Goal: Task Accomplishment & Management: Use online tool/utility

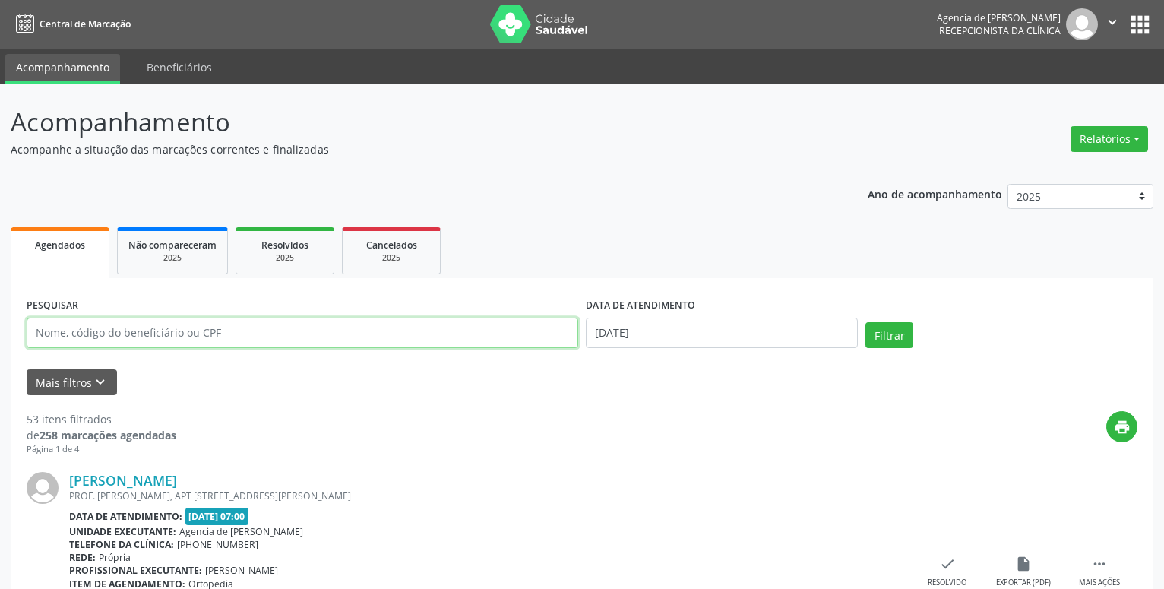
click at [133, 334] on input "text" at bounding box center [302, 332] width 551 height 30
click at [1113, 141] on button "Relatórios" at bounding box center [1108, 139] width 77 height 26
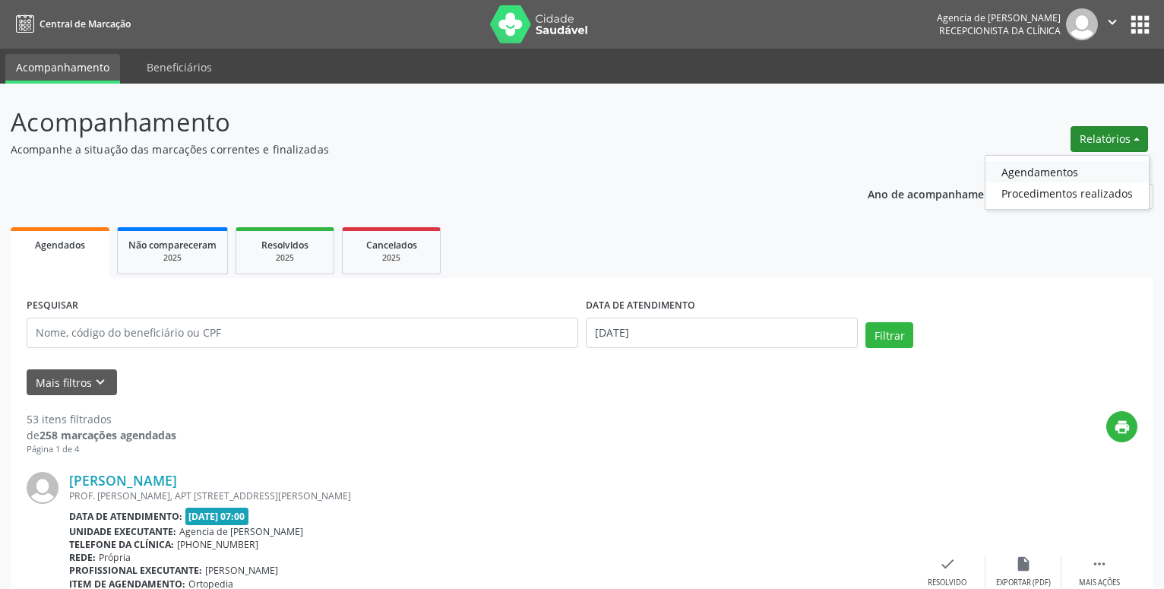
click at [1009, 175] on link "Agendamentos" at bounding box center [1066, 171] width 163 height 21
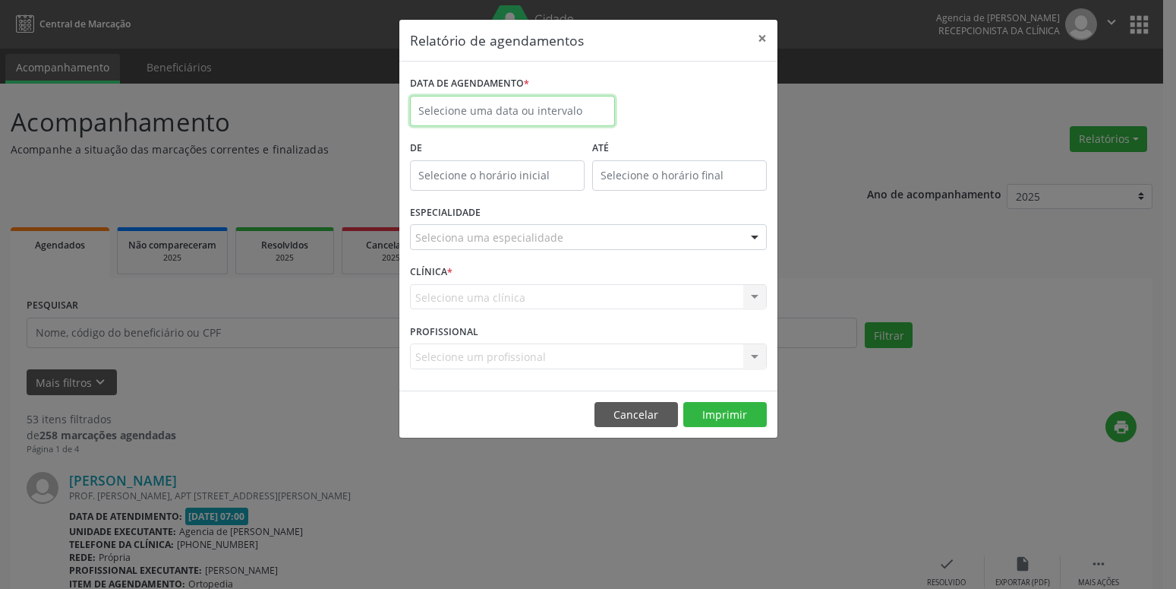
click at [523, 103] on input "text" at bounding box center [512, 111] width 205 height 30
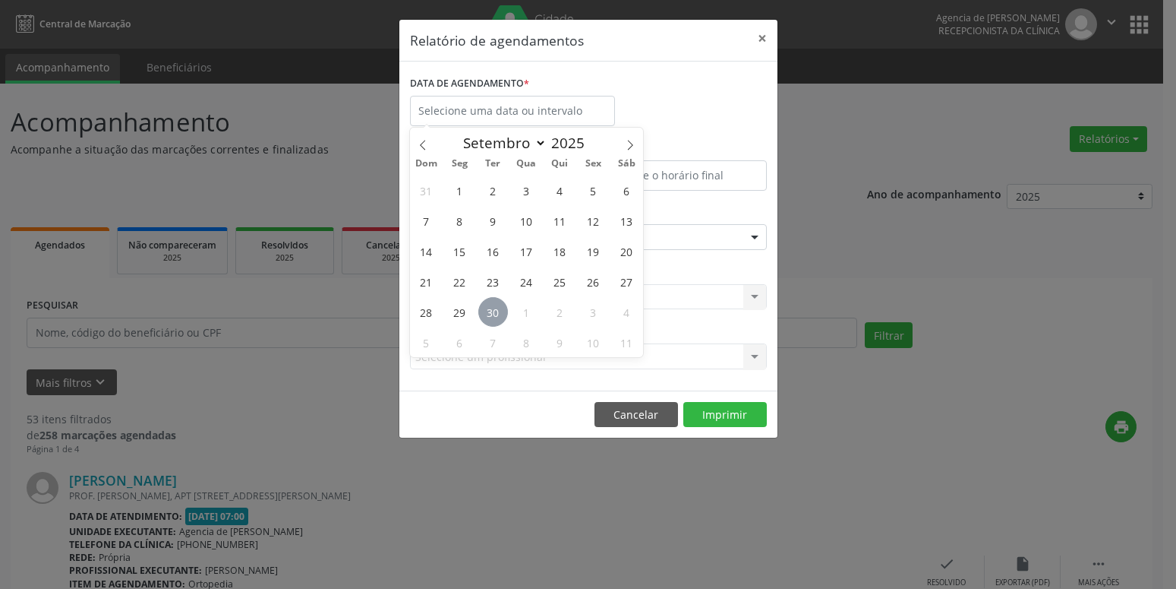
click at [497, 311] on span "30" at bounding box center [493, 312] width 30 height 30
type input "[DATE]"
click at [497, 311] on span "30" at bounding box center [493, 312] width 30 height 30
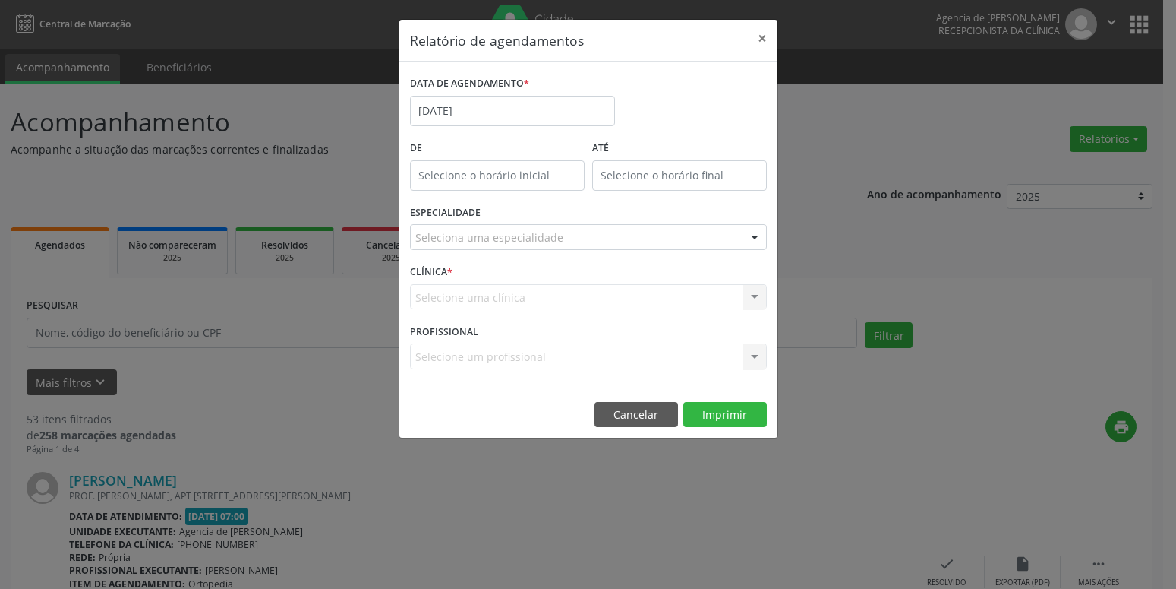
click at [495, 247] on div "Seleciona uma especialidade" at bounding box center [588, 237] width 357 height 26
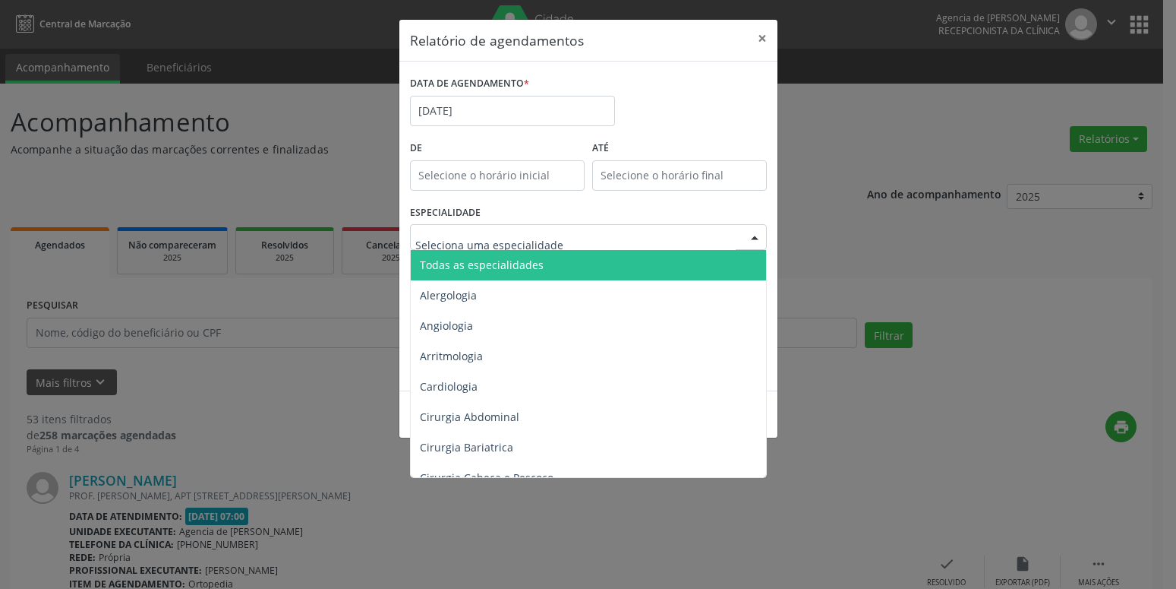
click at [497, 252] on span "Todas as especialidades" at bounding box center [590, 265] width 358 height 30
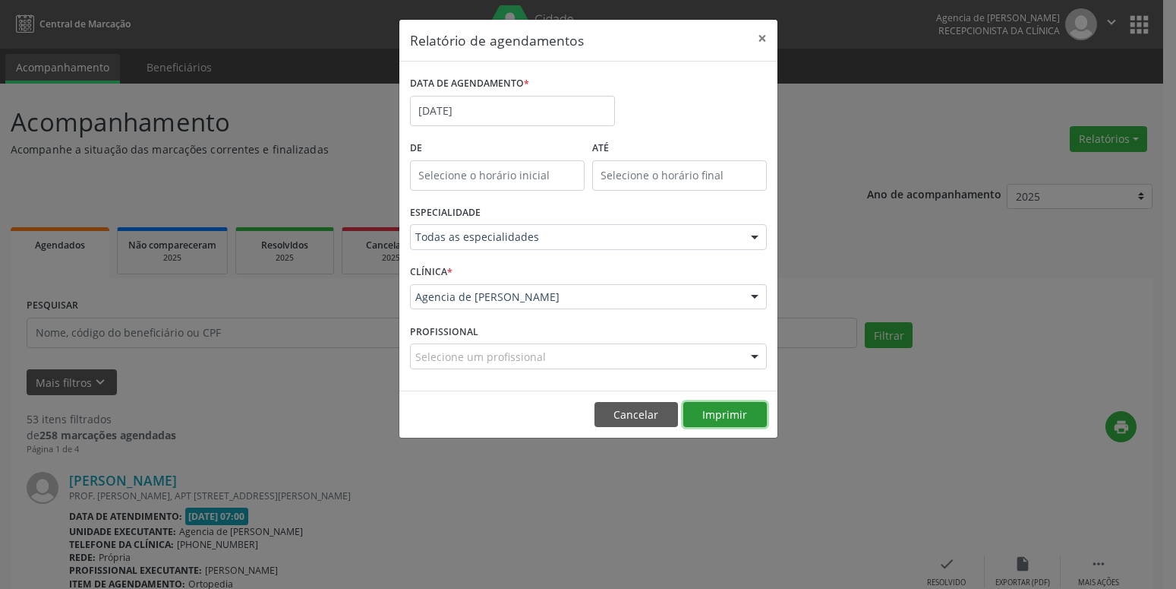
click at [703, 412] on button "Imprimir" at bounding box center [726, 415] width 84 height 26
click at [763, 37] on button "×" at bounding box center [762, 38] width 30 height 37
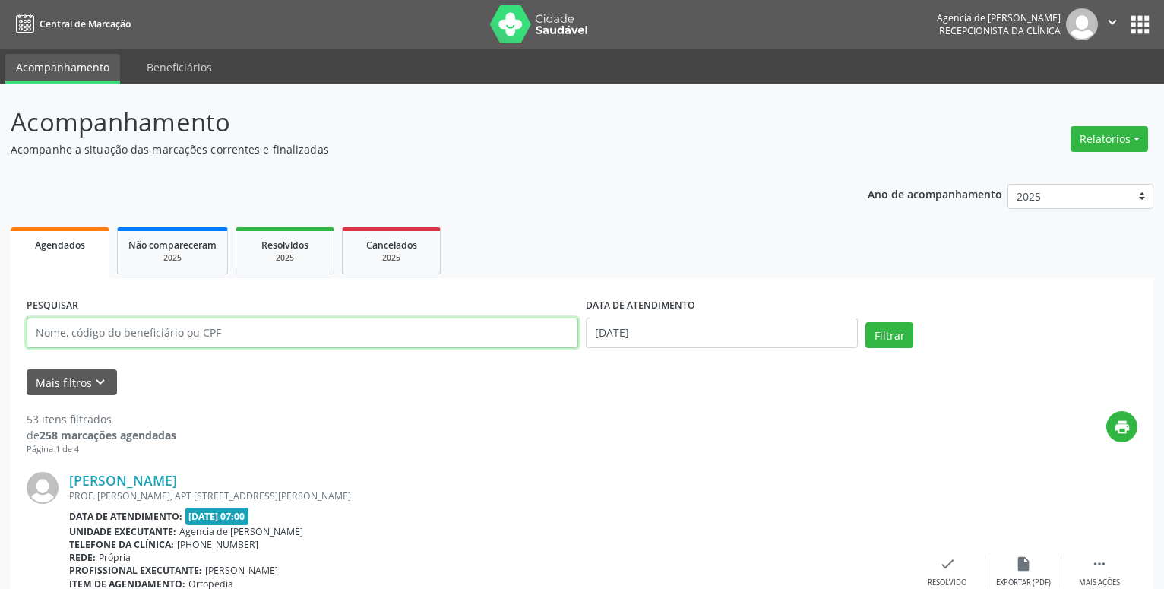
click at [218, 335] on input "text" at bounding box center [302, 332] width 551 height 30
type input "[DEMOGRAPHIC_DATA]"
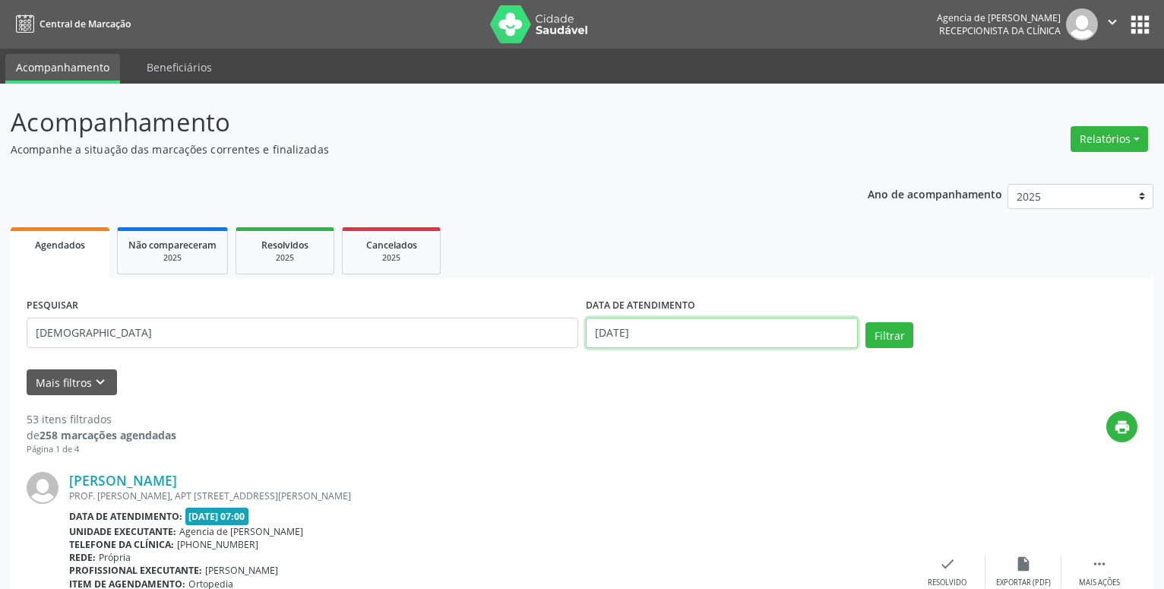
click at [792, 327] on input "[DATE]" at bounding box center [722, 332] width 272 height 30
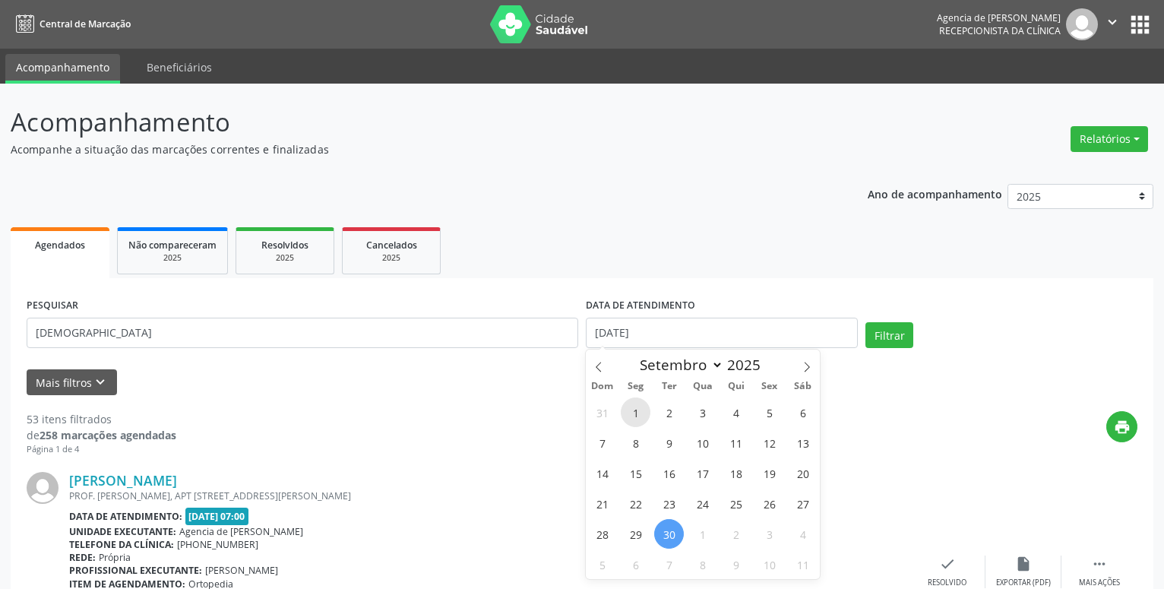
click at [627, 416] on span "1" at bounding box center [636, 412] width 30 height 30
type input "[DATE]"
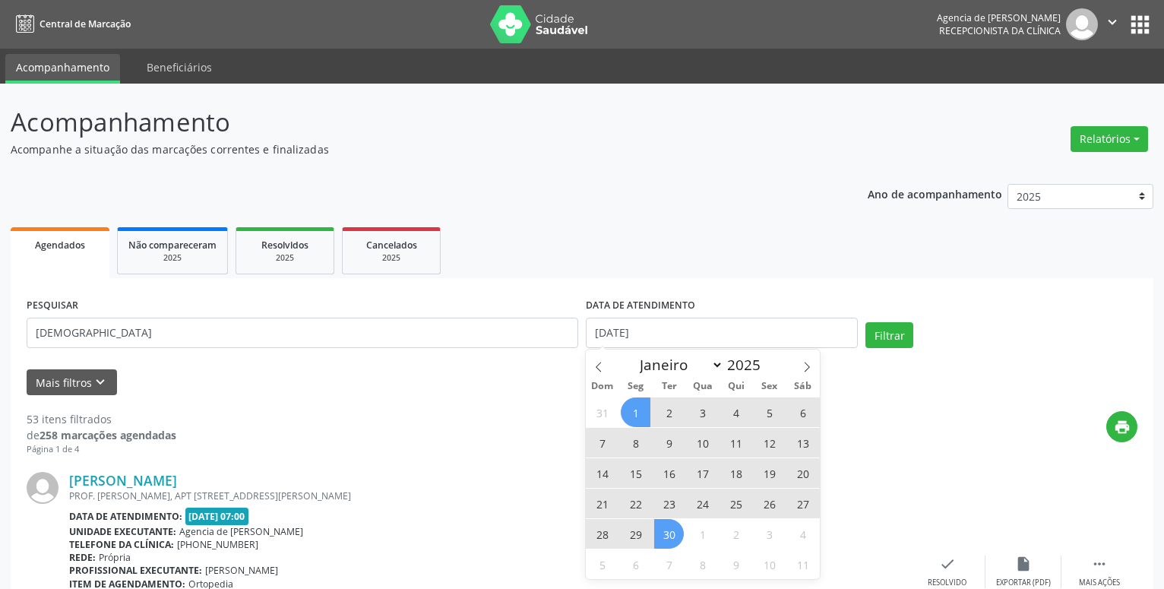
click at [671, 532] on span "30" at bounding box center [669, 534] width 30 height 30
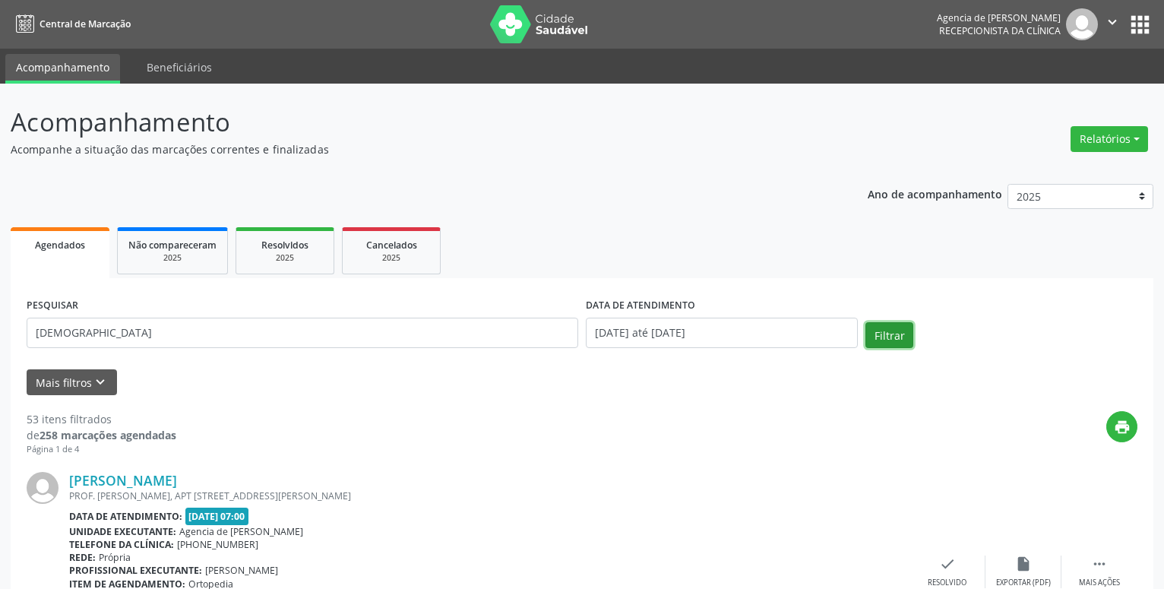
click at [889, 330] on button "Filtrar" at bounding box center [889, 335] width 48 height 26
